Goal: Check status: Check status

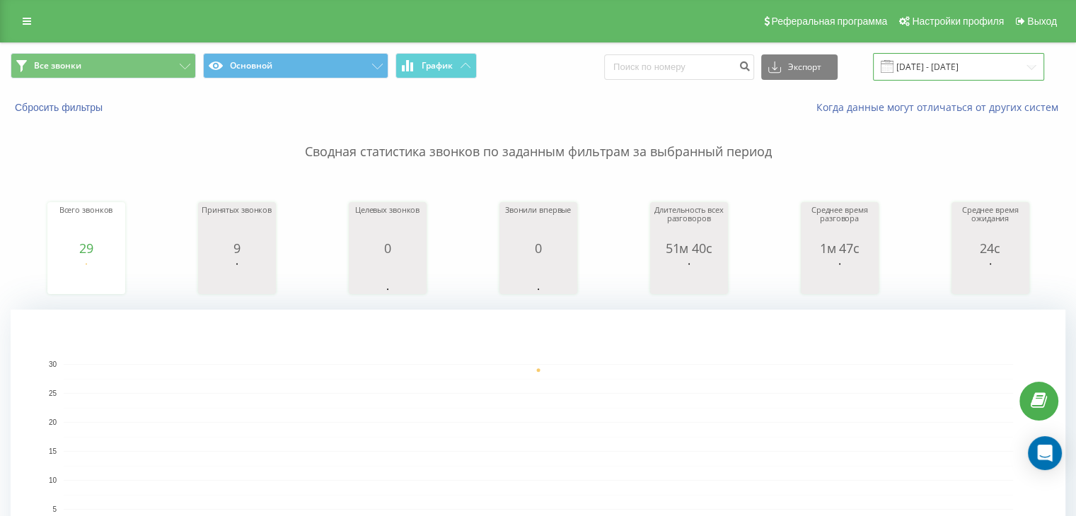
click at [928, 64] on input "[DATE] - [DATE]" at bounding box center [958, 67] width 171 height 28
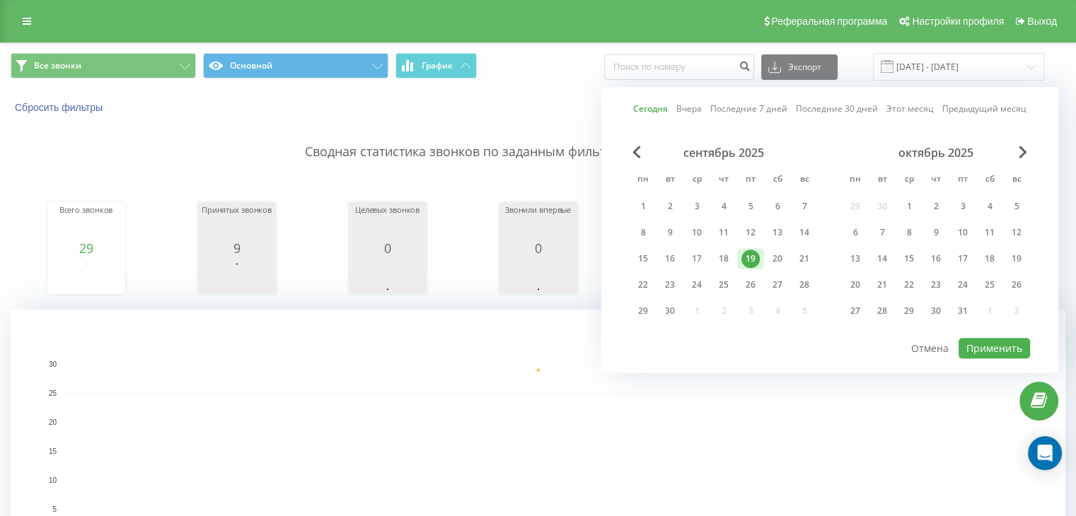
click at [758, 261] on div "19" at bounding box center [750, 259] width 18 height 18
click at [994, 353] on button "Применить" at bounding box center [993, 348] width 71 height 21
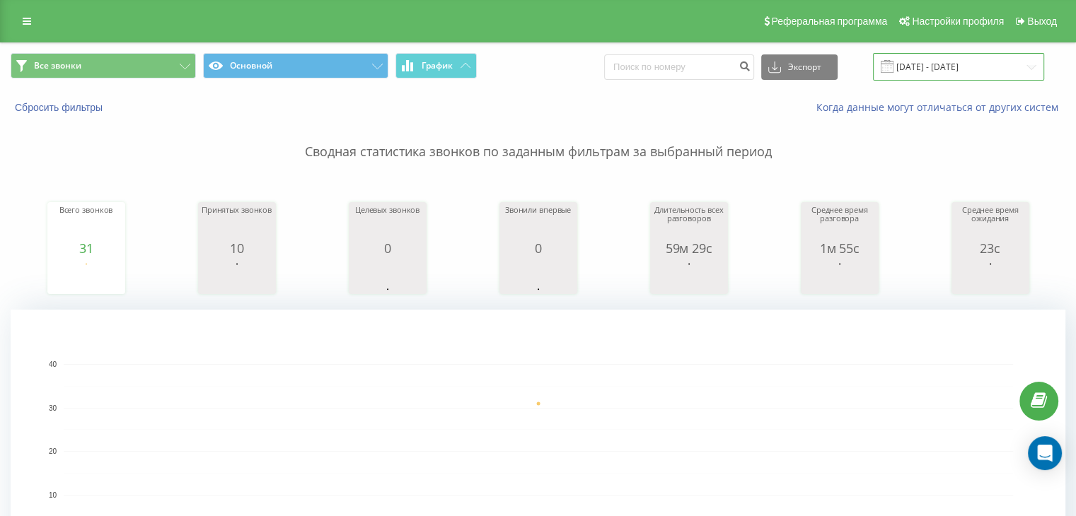
click at [939, 69] on input "[DATE] - [DATE]" at bounding box center [958, 67] width 171 height 28
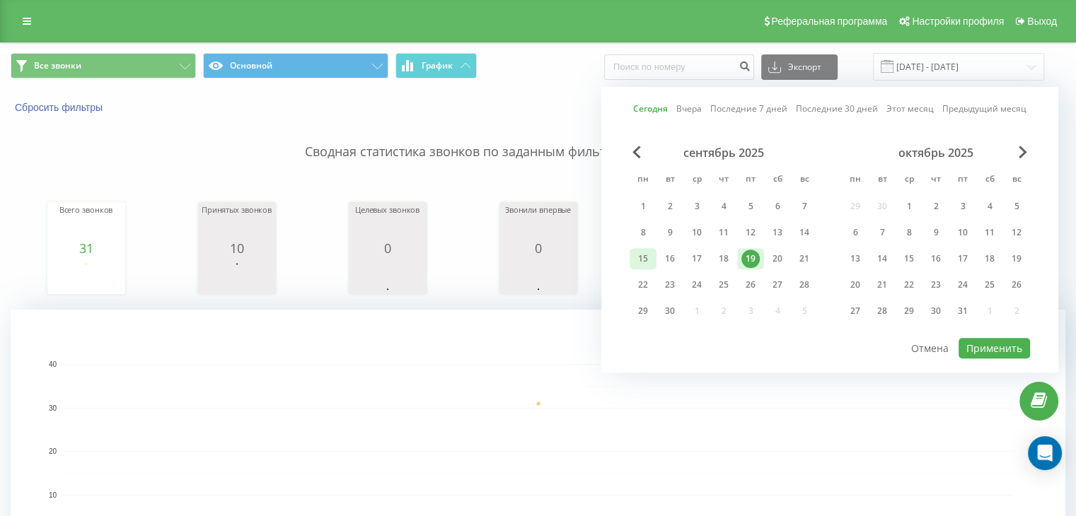
click at [640, 255] on div "15" at bounding box center [643, 259] width 18 height 18
click at [744, 254] on div "19" at bounding box center [750, 259] width 18 height 18
click at [979, 342] on button "Применить" at bounding box center [993, 348] width 71 height 21
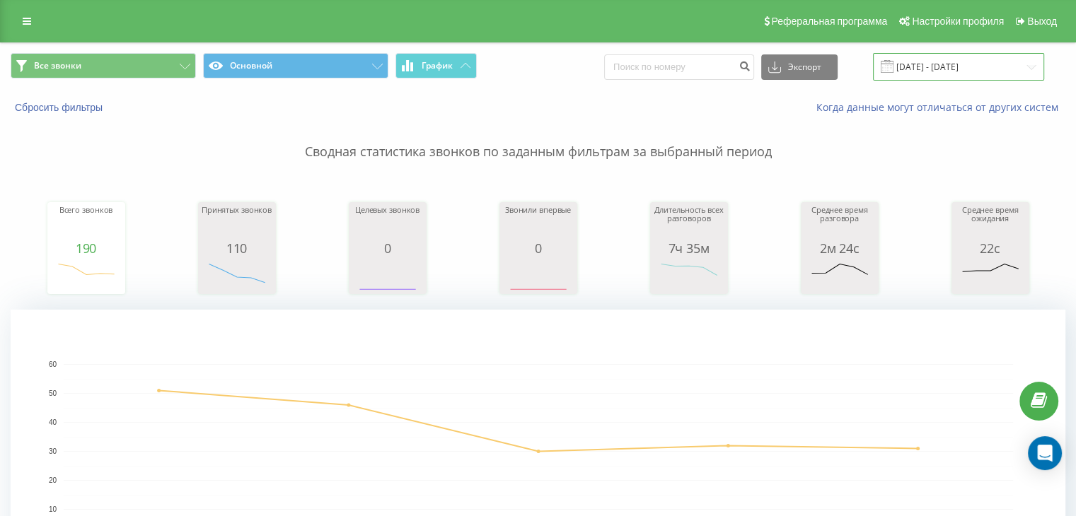
click at [955, 66] on input "[DATE] - [DATE]" at bounding box center [958, 67] width 171 height 28
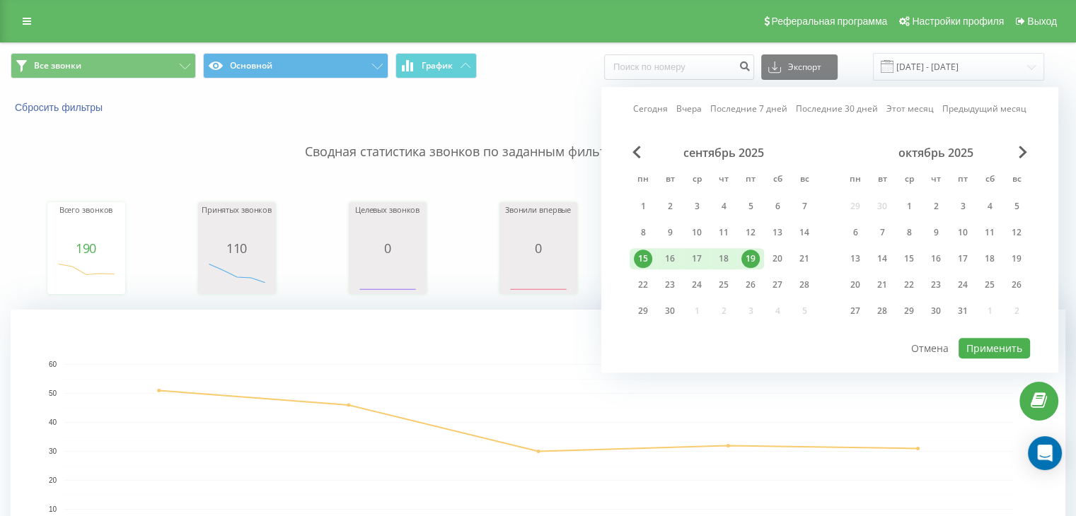
click at [757, 255] on div "19" at bounding box center [750, 259] width 18 height 18
click at [980, 345] on button "Применить" at bounding box center [993, 348] width 71 height 21
type input "[DATE] - [DATE]"
